Goal: Check status: Check status

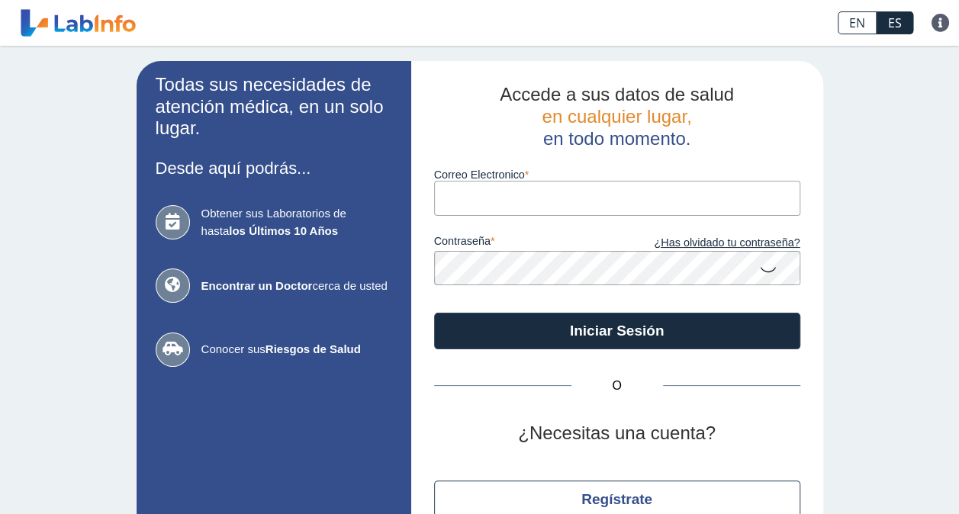
type input "[EMAIL_ADDRESS][DOMAIN_NAME]"
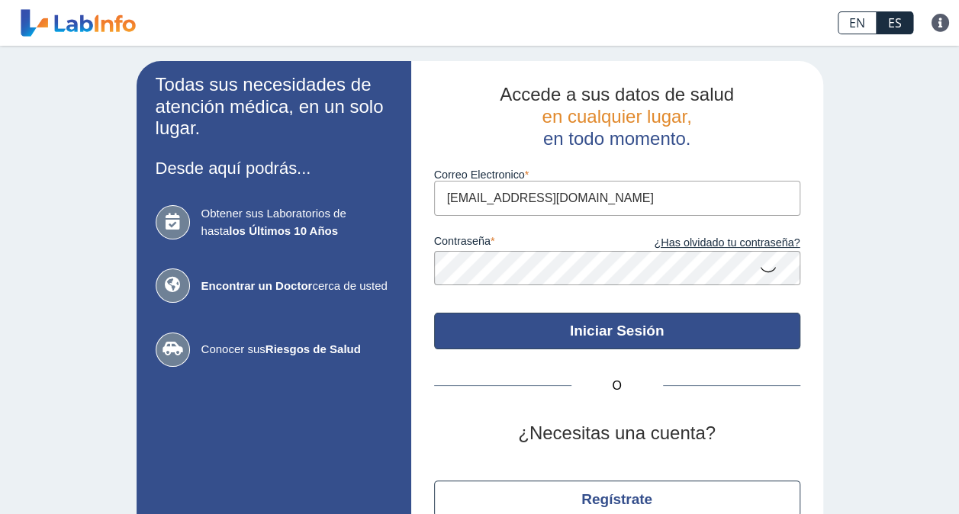
click at [686, 314] on button "Iniciar Sesión" at bounding box center [617, 331] width 366 height 37
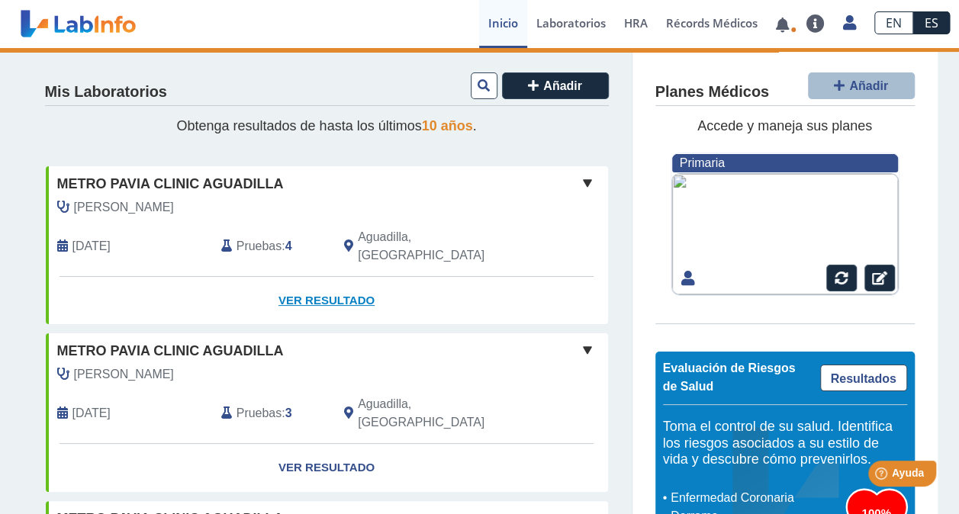
click at [304, 281] on link "Ver Resultado" at bounding box center [327, 301] width 562 height 48
click at [295, 281] on link "Ver Resultado" at bounding box center [327, 301] width 562 height 48
click at [330, 279] on link "Ver Resultado" at bounding box center [327, 301] width 562 height 48
click at [311, 278] on link "Ver Resultado" at bounding box center [327, 301] width 562 height 48
click at [578, 180] on span at bounding box center [587, 183] width 18 height 18
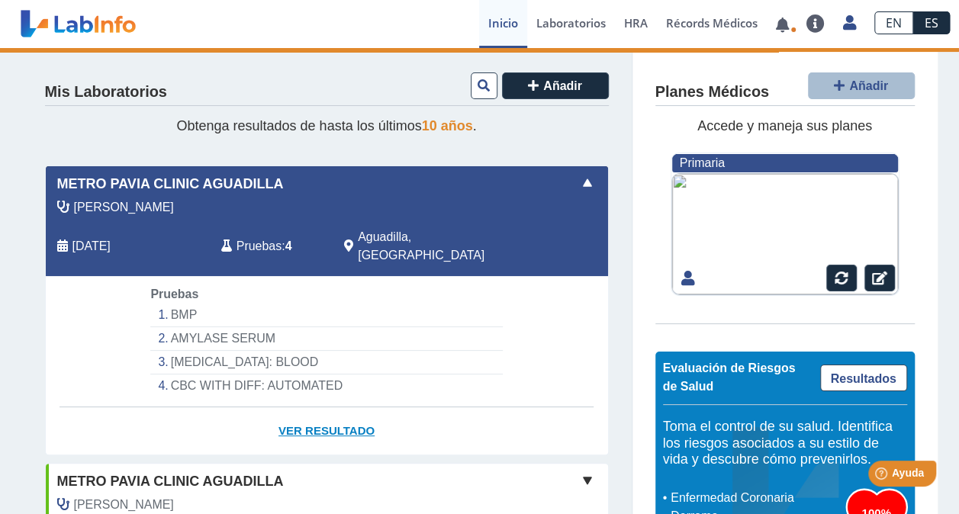
click at [301, 415] on link "Ver Resultado" at bounding box center [327, 431] width 562 height 48
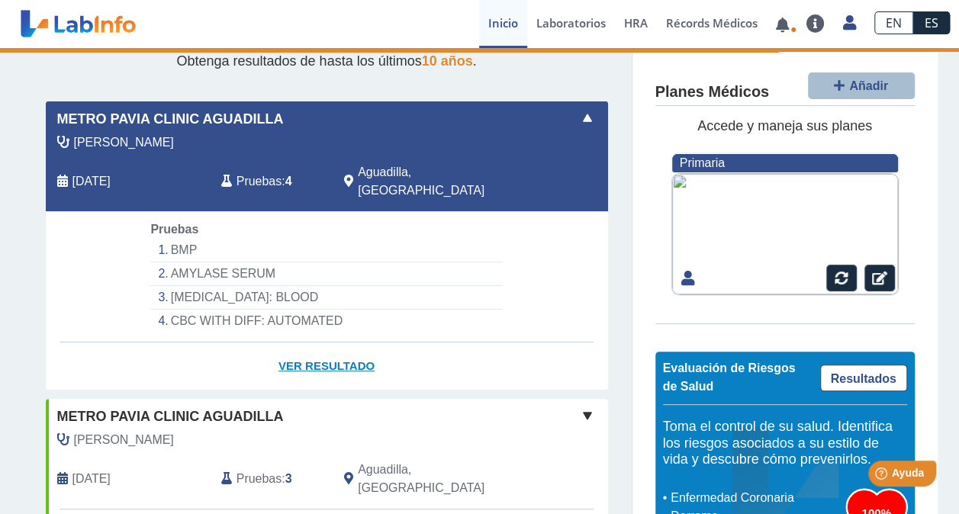
scroll to position [66, 0]
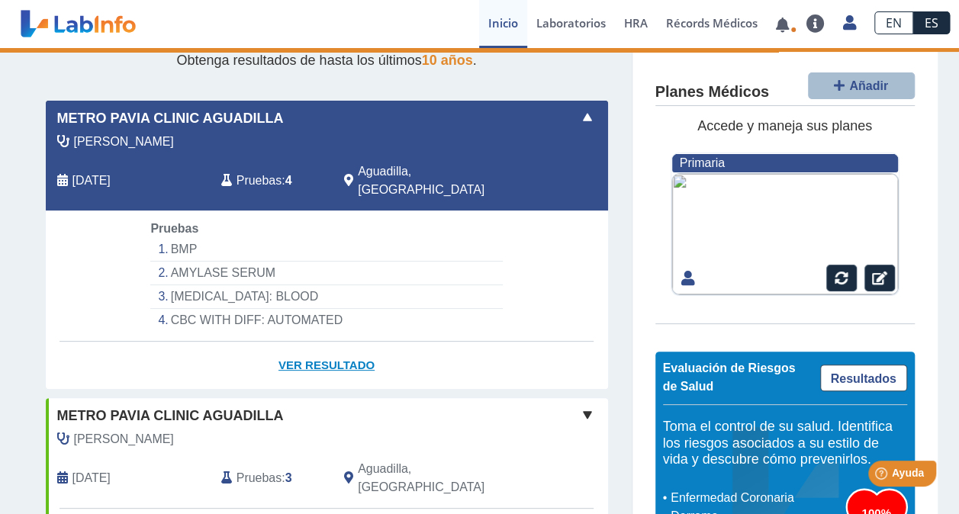
click at [303, 353] on link "Ver Resultado" at bounding box center [327, 366] width 562 height 48
click at [193, 124] on span "Metro Pavia Clinic Aguadilla" at bounding box center [170, 118] width 227 height 21
click at [172, 238] on li "BMP" at bounding box center [326, 250] width 352 height 24
drag, startPoint x: 298, startPoint y: 351, endPoint x: 285, endPoint y: 344, distance: 14.0
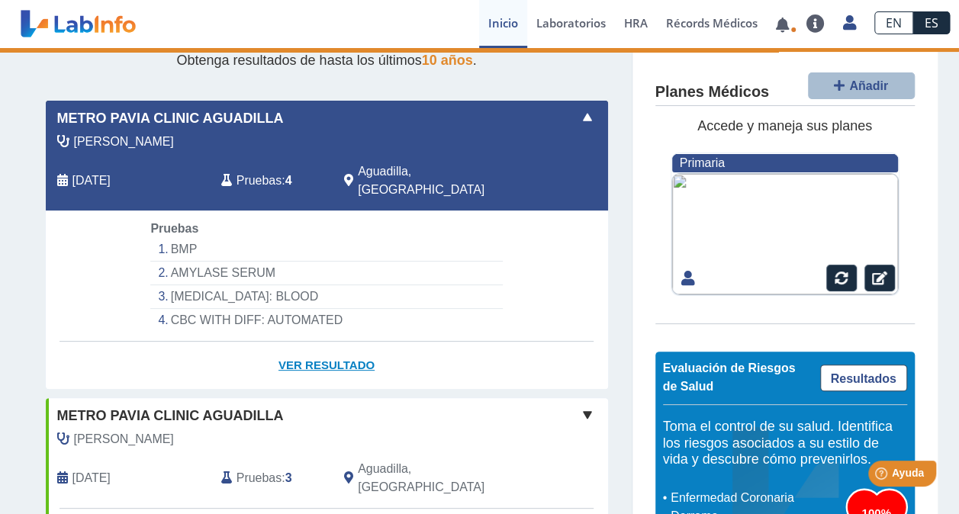
click at [285, 344] on link "Ver Resultado" at bounding box center [327, 366] width 562 height 48
click at [118, 359] on link "Ver Resultado" at bounding box center [327, 366] width 562 height 48
click at [288, 349] on link "Ver Resultado" at bounding box center [327, 366] width 562 height 48
click at [314, 342] on link "Ver Resultado" at bounding box center [327, 366] width 562 height 48
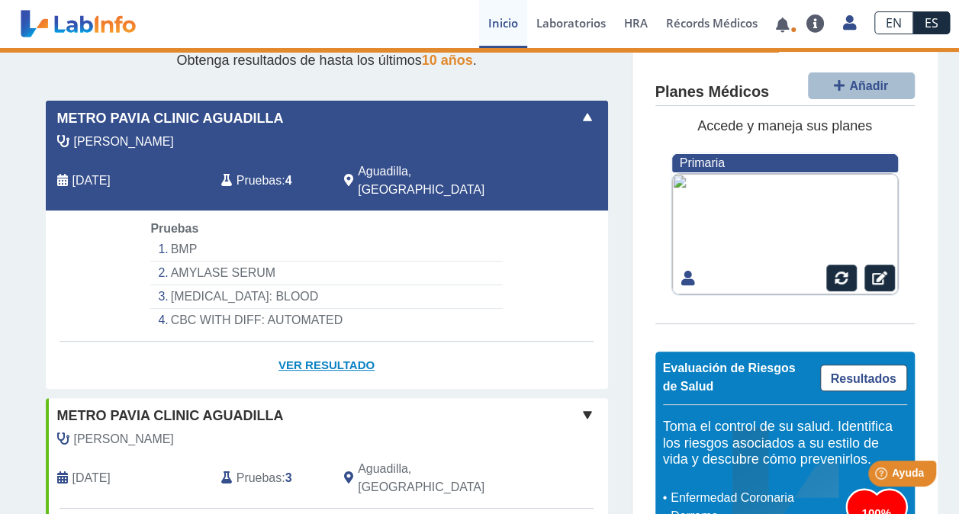
click at [314, 342] on link "Ver Resultado" at bounding box center [327, 366] width 562 height 48
click at [119, 116] on span "Metro Pavia Clinic Aguadilla" at bounding box center [170, 118] width 227 height 21
click at [229, 309] on li "CBC WITH DIFF: AUTOMATED" at bounding box center [326, 320] width 352 height 23
click at [98, 174] on span "[DATE]" at bounding box center [91, 181] width 38 height 18
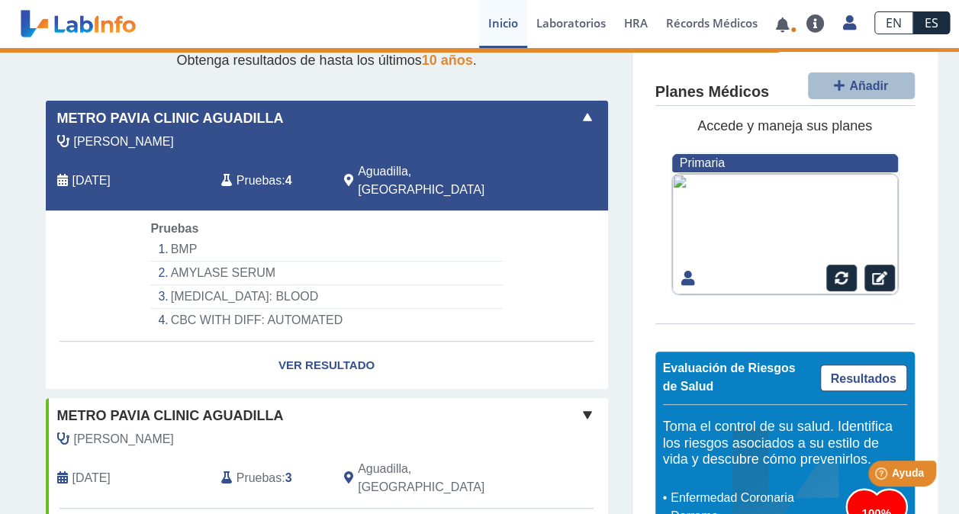
click at [179, 238] on li "BMP" at bounding box center [326, 250] width 352 height 24
click at [187, 262] on li "AMYLASE SERUM" at bounding box center [326, 274] width 352 height 24
click at [186, 285] on li "[MEDICAL_DATA]: BLOOD" at bounding box center [326, 297] width 352 height 24
drag, startPoint x: 187, startPoint y: 301, endPoint x: 298, endPoint y: 346, distance: 119.2
click at [298, 346] on app-lab-card "Metro Pavia Clinic [PERSON_NAME] [DATE] Pruebas : 4 Aguadilla, PR Yo Yo Pruebas…" at bounding box center [327, 245] width 564 height 290
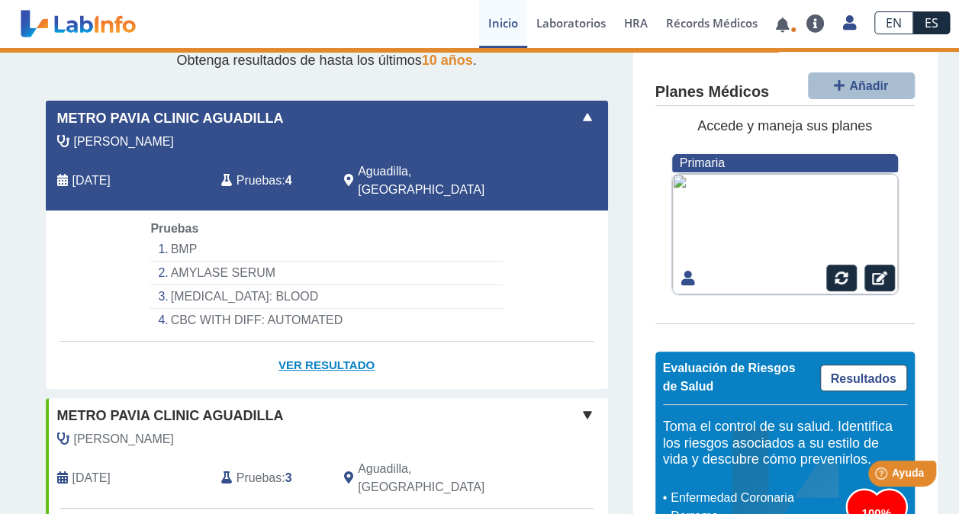
click at [298, 346] on link "Ver Resultado" at bounding box center [327, 366] width 562 height 48
click at [314, 356] on link "Ver Resultado" at bounding box center [327, 366] width 562 height 48
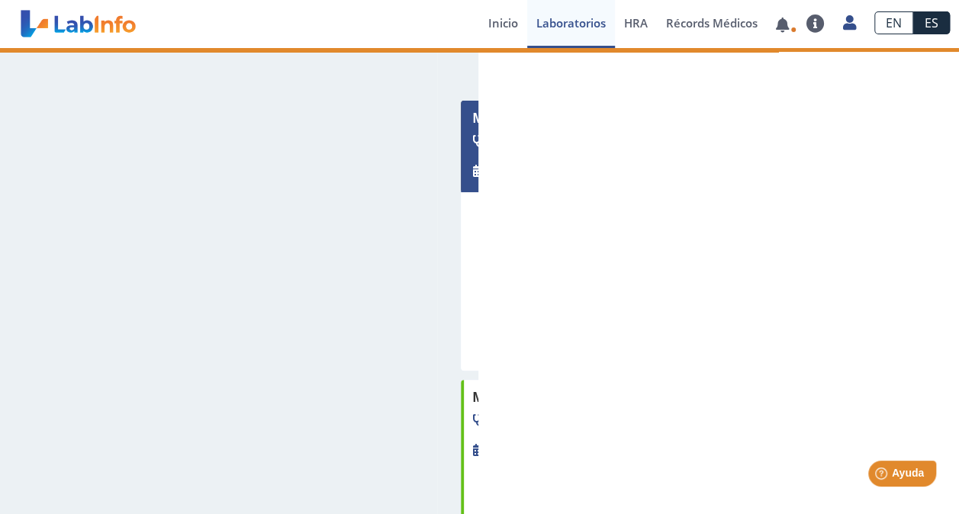
select select "**********"
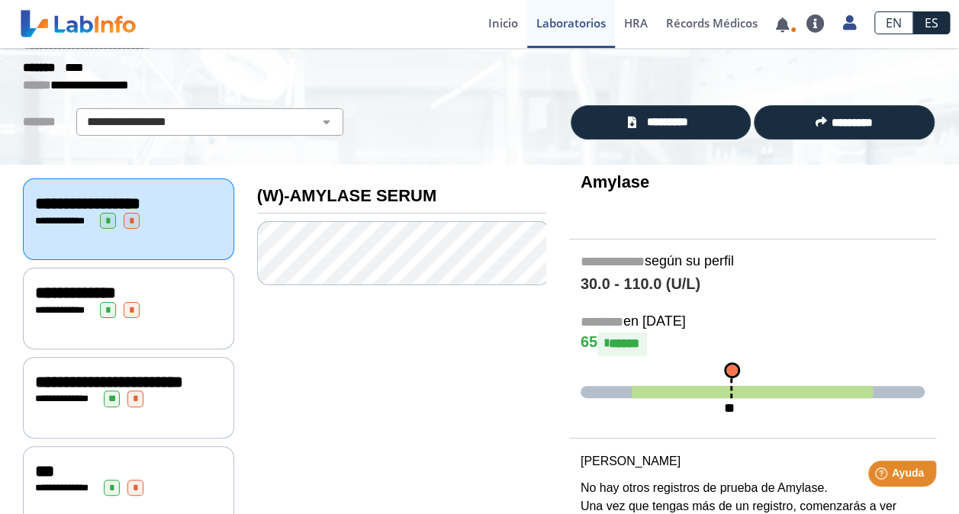
scroll to position [111, 0]
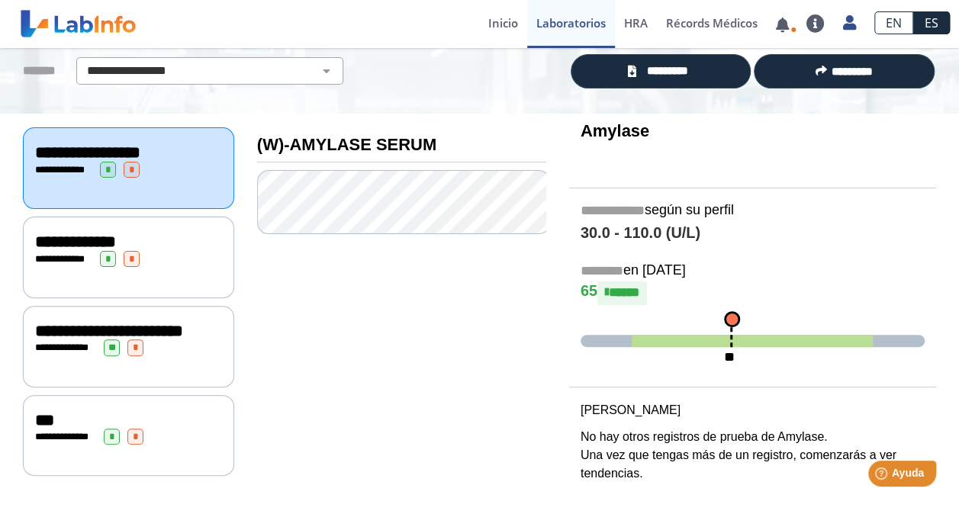
click at [23, 269] on div "**********" at bounding box center [128, 258] width 211 height 82
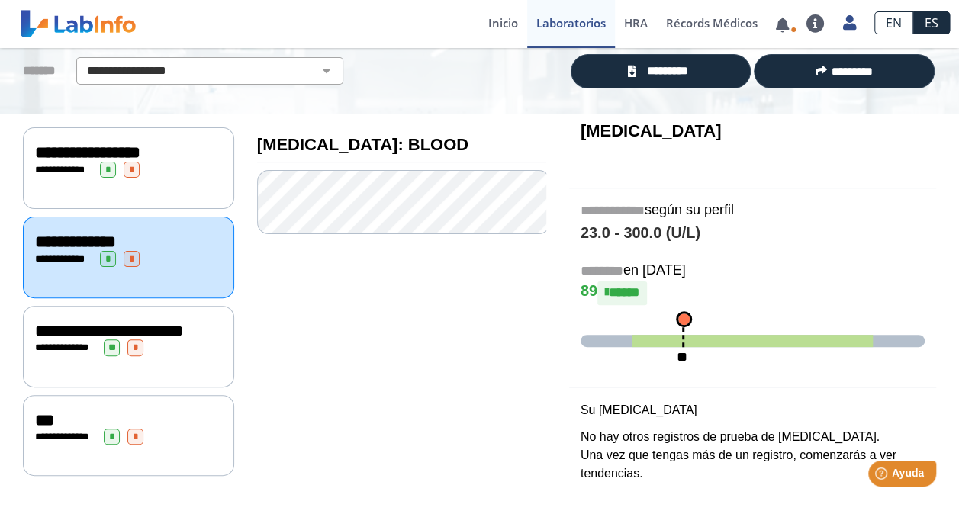
click at [73, 340] on span "**********" at bounding box center [109, 331] width 148 height 17
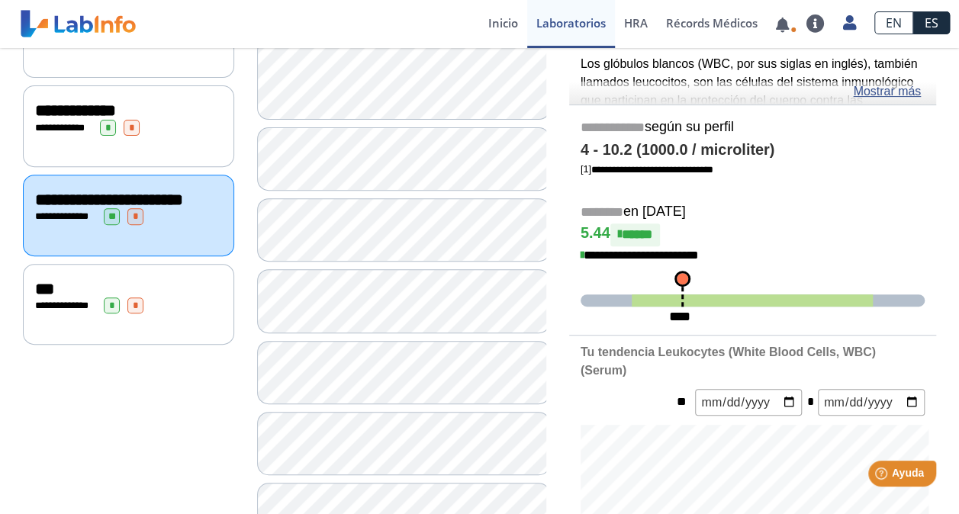
scroll to position [247, 0]
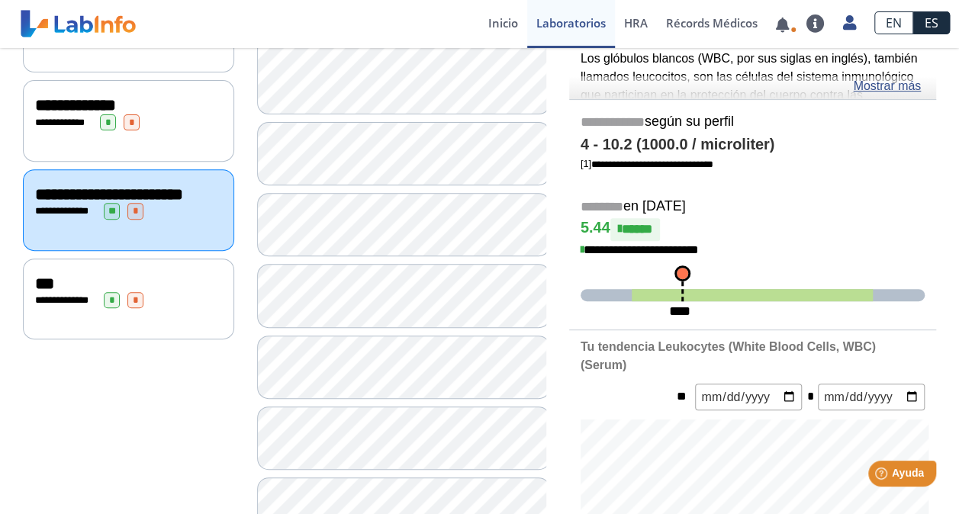
click at [47, 305] on span "**********" at bounding box center [68, 300] width 42 height 10
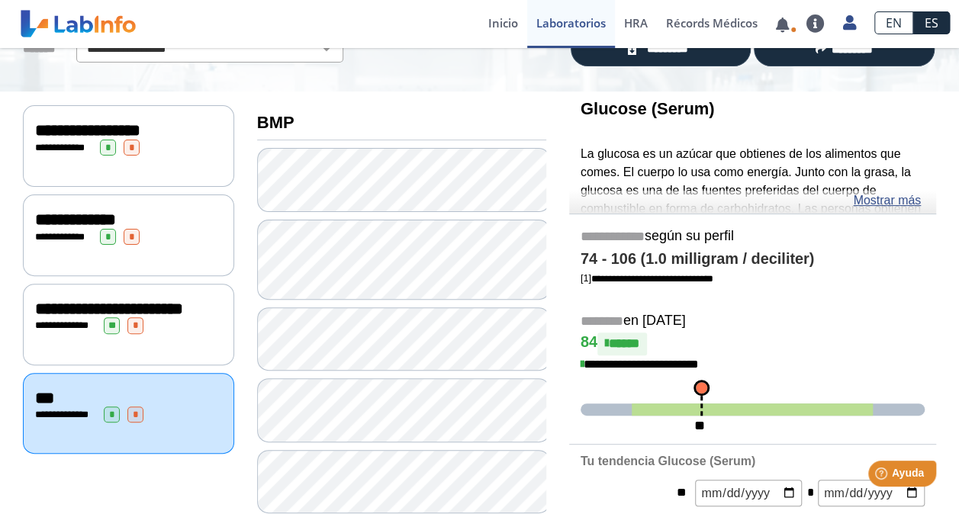
scroll to position [131, 0]
